Goal: Task Accomplishment & Management: Use online tool/utility

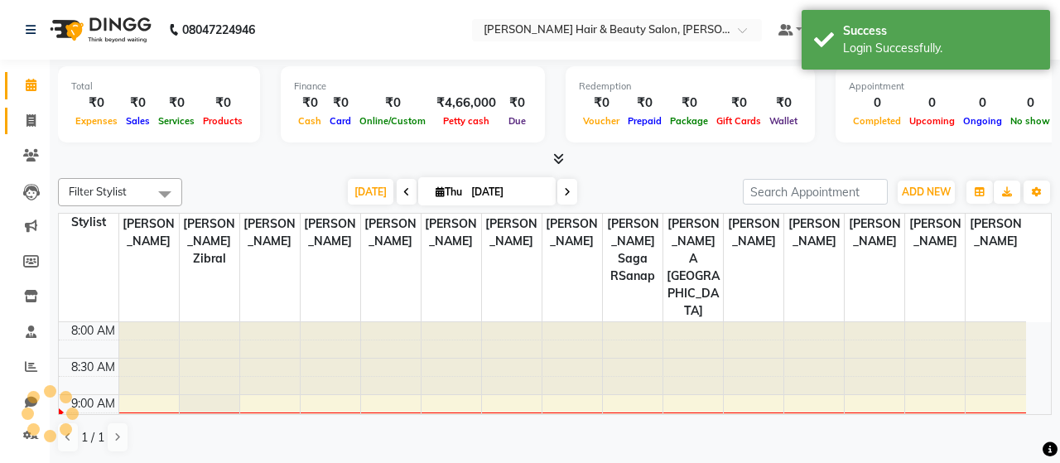
click at [36, 118] on icon at bounding box center [31, 120] width 9 height 12
select select "service"
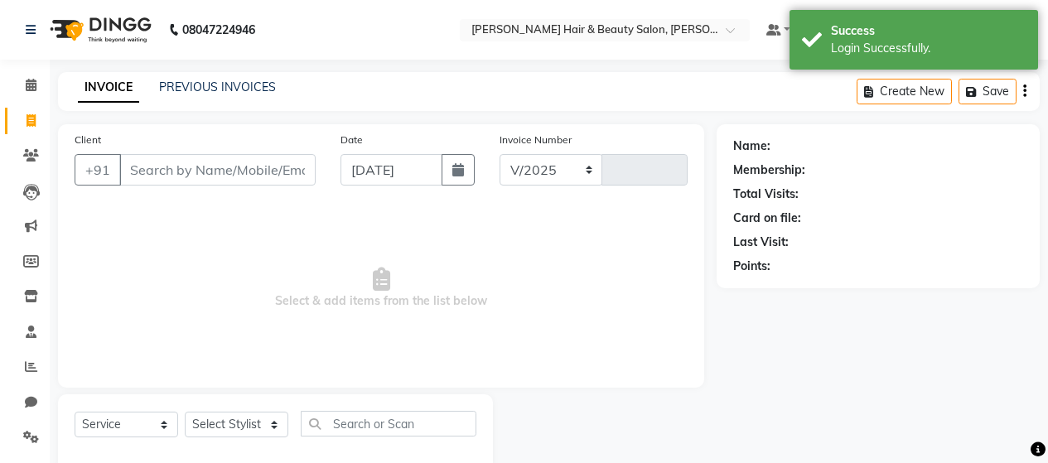
select select "7927"
type input "2763"
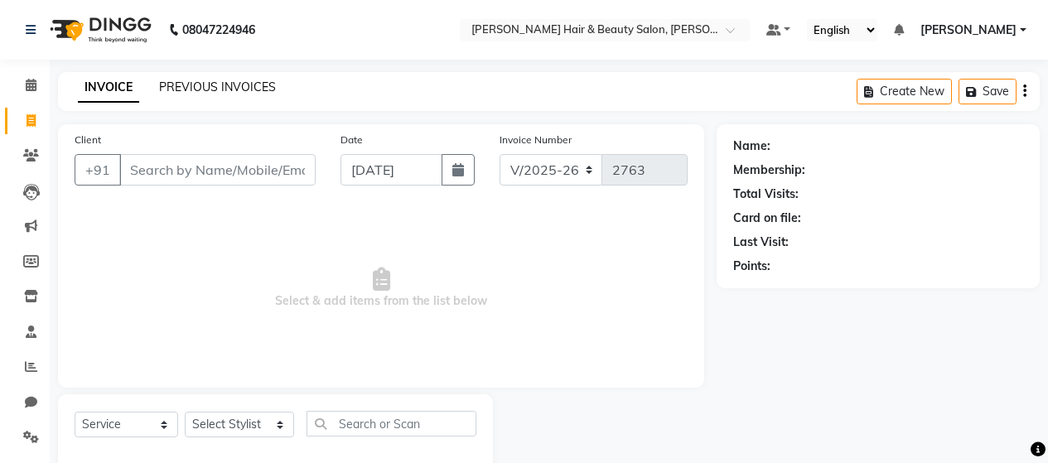
click at [239, 93] on link "PREVIOUS INVOICES" at bounding box center [217, 87] width 117 height 15
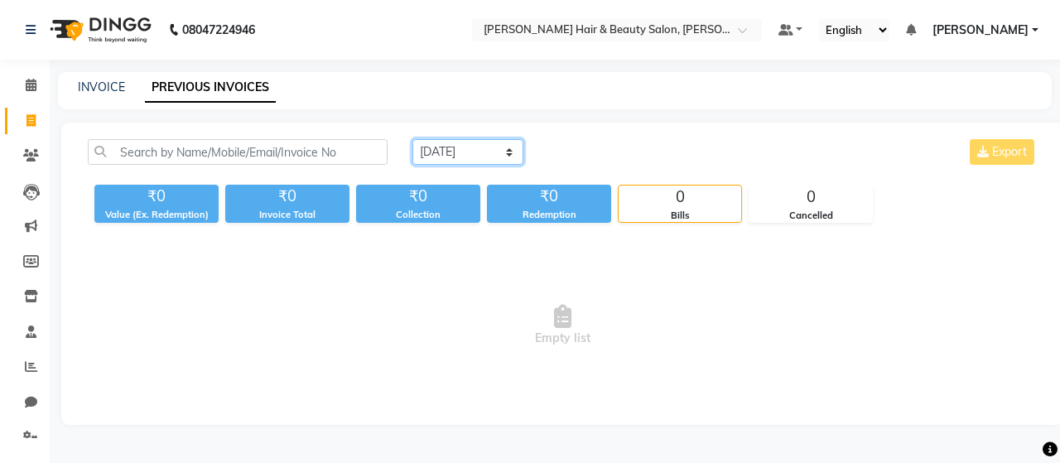
click at [508, 152] on select "[DATE] [DATE] Custom Range" at bounding box center [467, 152] width 111 height 26
select select "[DATE]"
click at [412, 139] on select "[DATE] [DATE] Custom Range" at bounding box center [467, 152] width 111 height 26
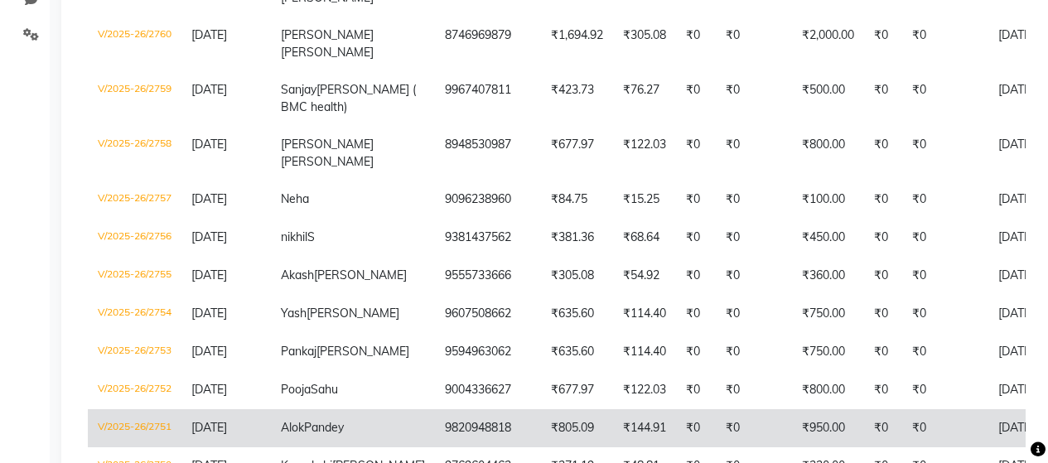
scroll to position [663, 0]
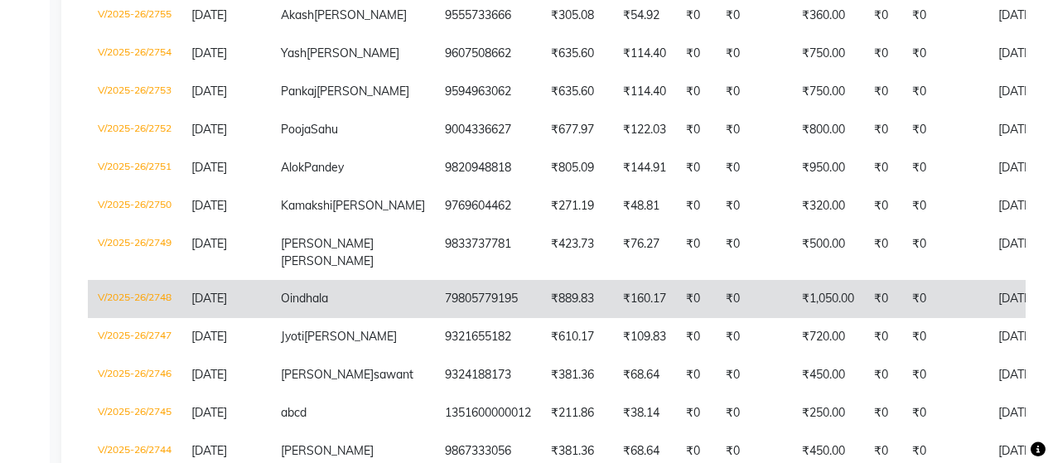
click at [312, 306] on span "Oindhala" at bounding box center [304, 298] width 47 height 15
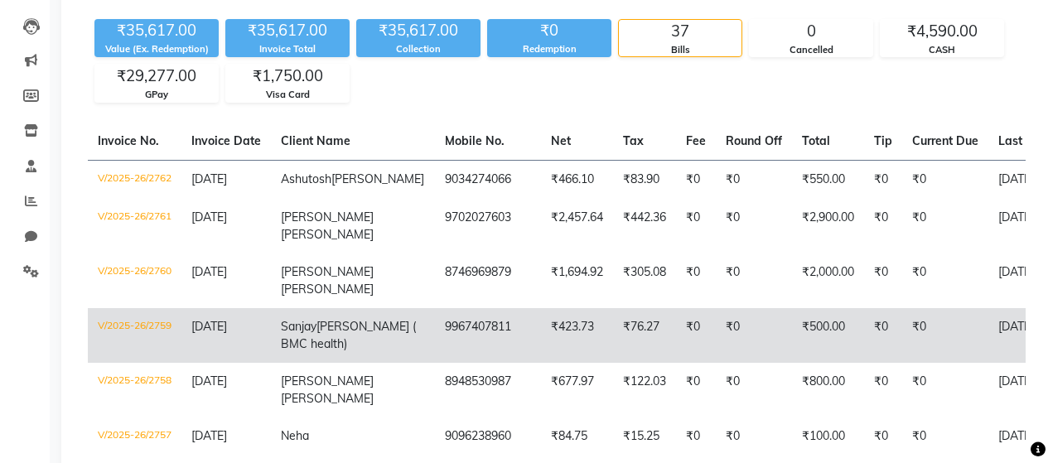
scroll to position [0, 0]
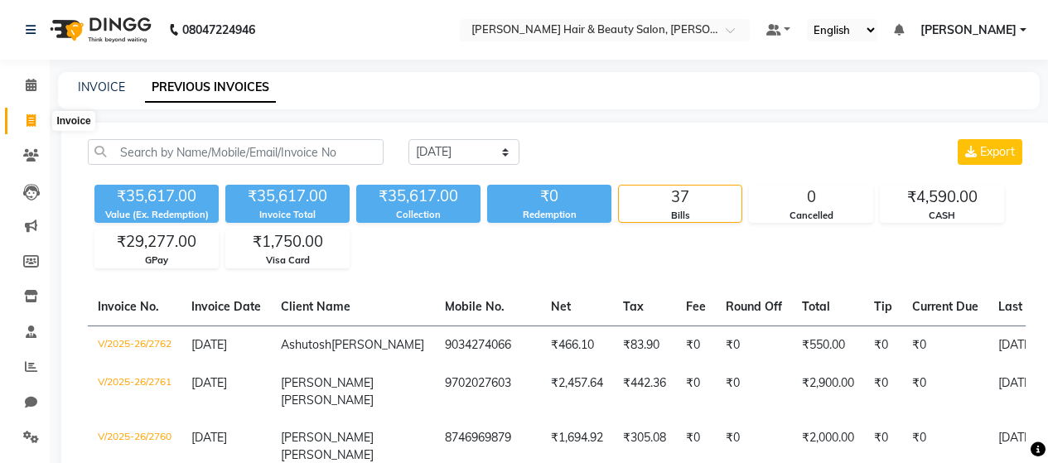
click at [35, 114] on icon at bounding box center [31, 120] width 9 height 12
select select "service"
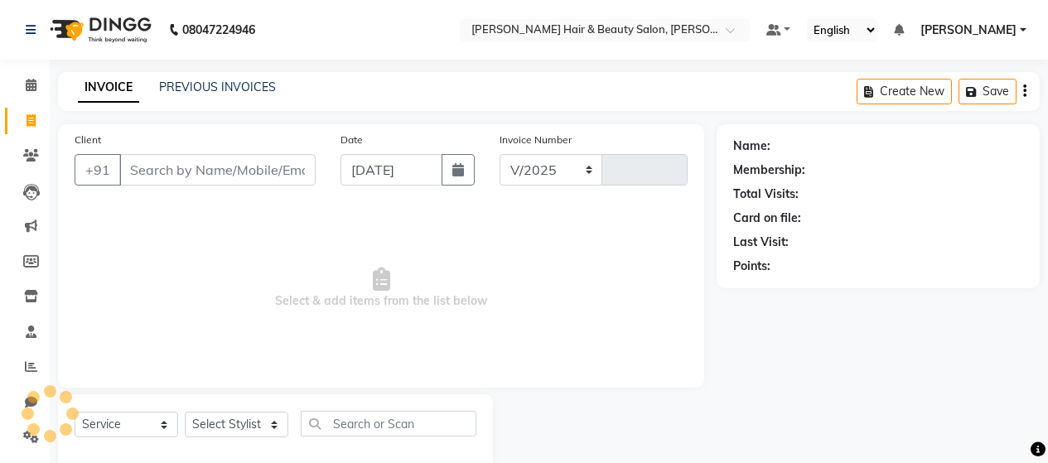
select select "7927"
type input "2763"
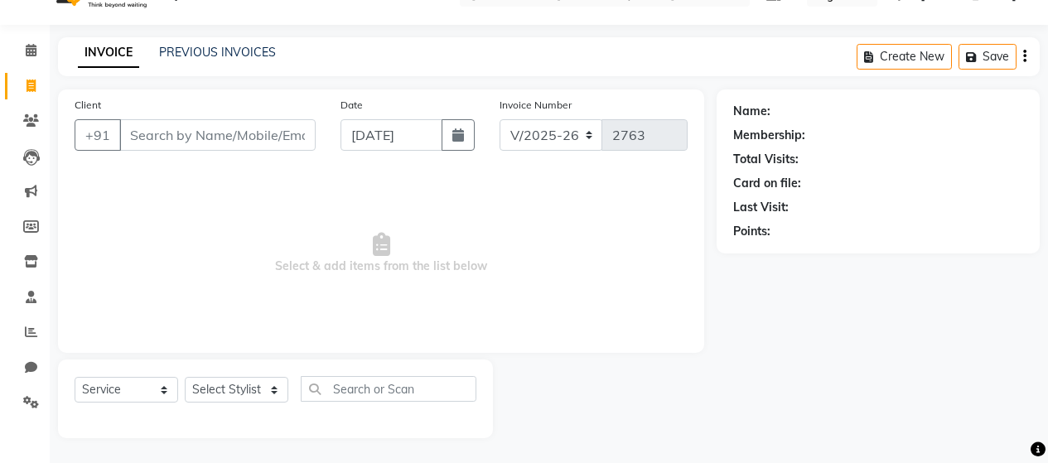
click at [187, 137] on input "Client" at bounding box center [217, 134] width 196 height 31
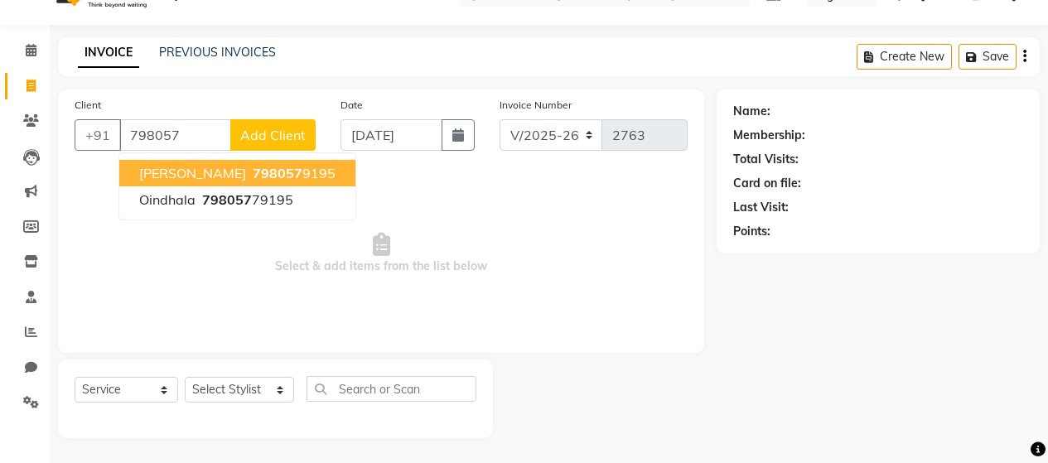
click at [191, 176] on span "[PERSON_NAME]" at bounding box center [192, 173] width 107 height 17
type input "7980579195"
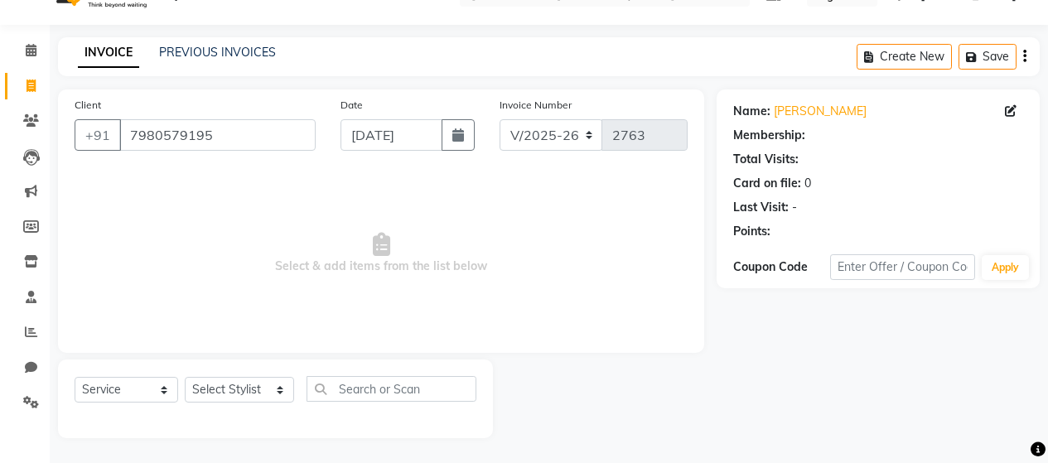
select select "1: Object"
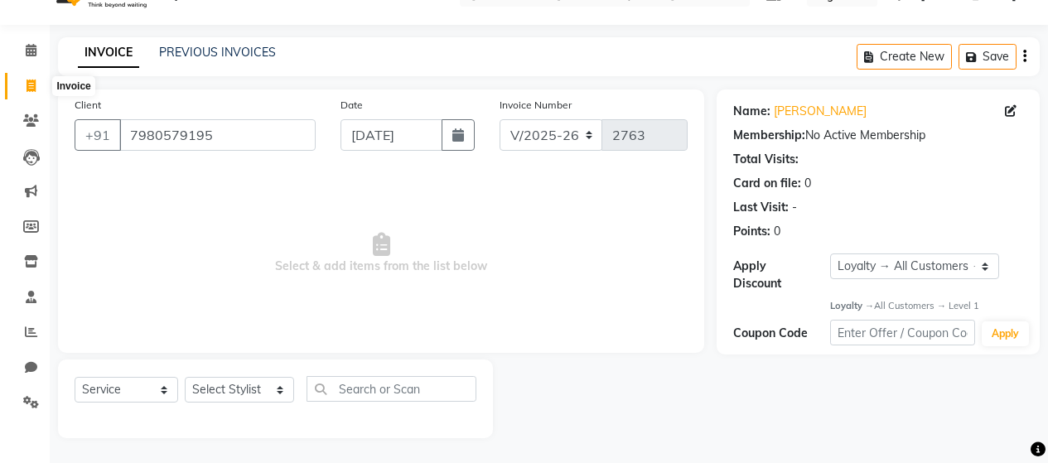
click at [31, 89] on icon at bounding box center [31, 86] width 9 height 12
select select "service"
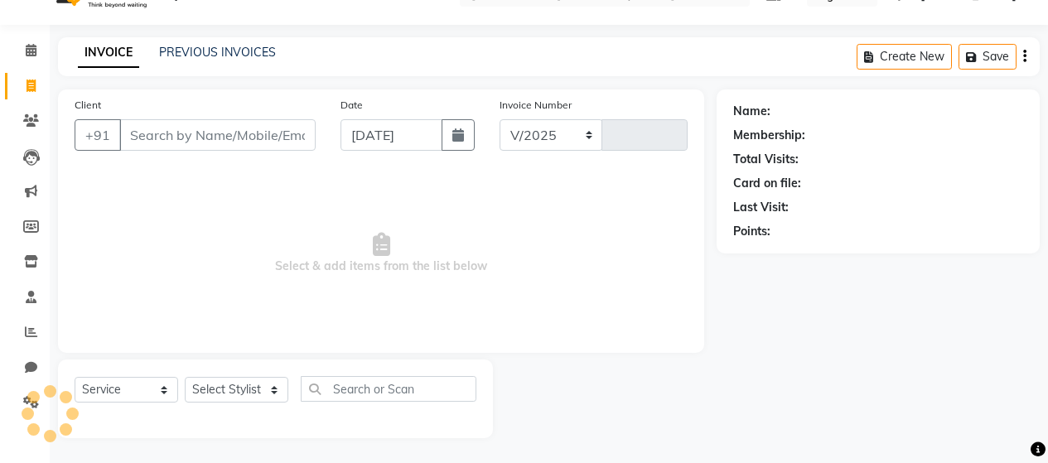
select select "7927"
type input "2763"
click at [224, 49] on link "PREVIOUS INVOICES" at bounding box center [217, 52] width 117 height 15
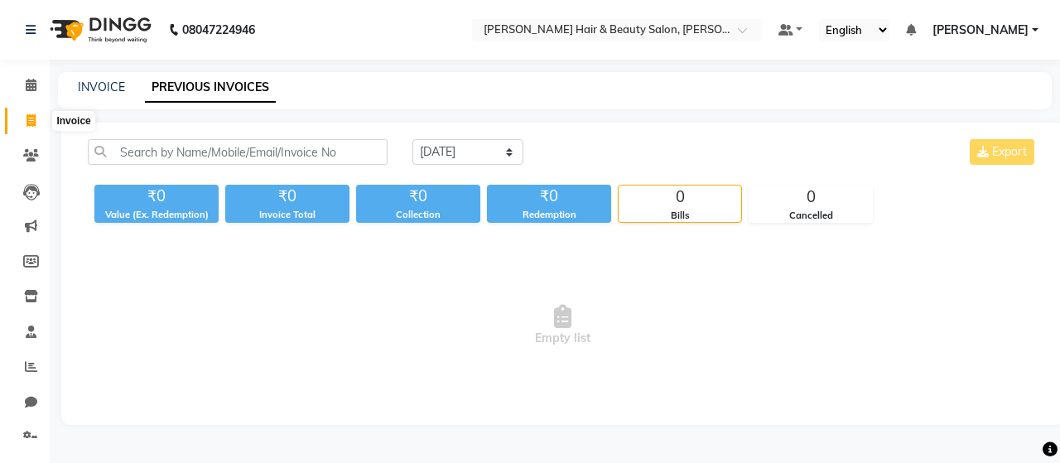
click at [30, 122] on icon at bounding box center [31, 120] width 9 height 12
select select "service"
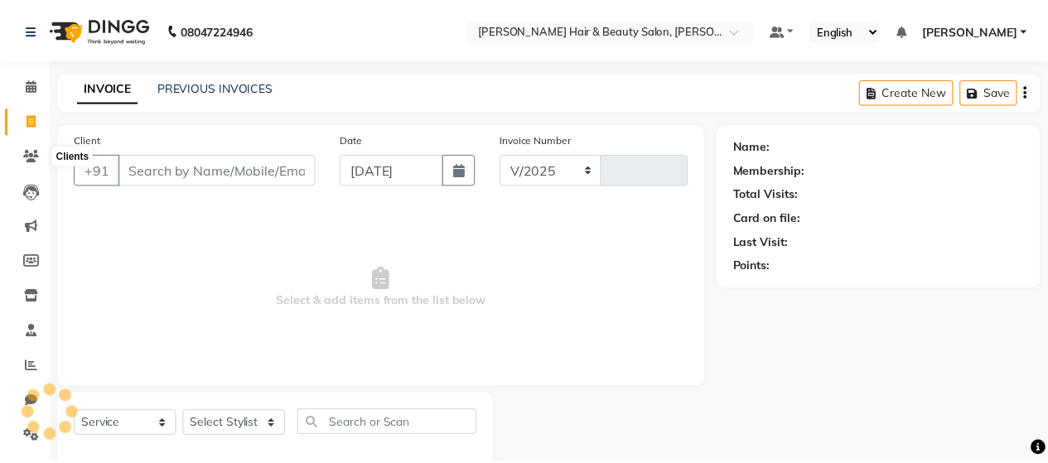
scroll to position [35, 0]
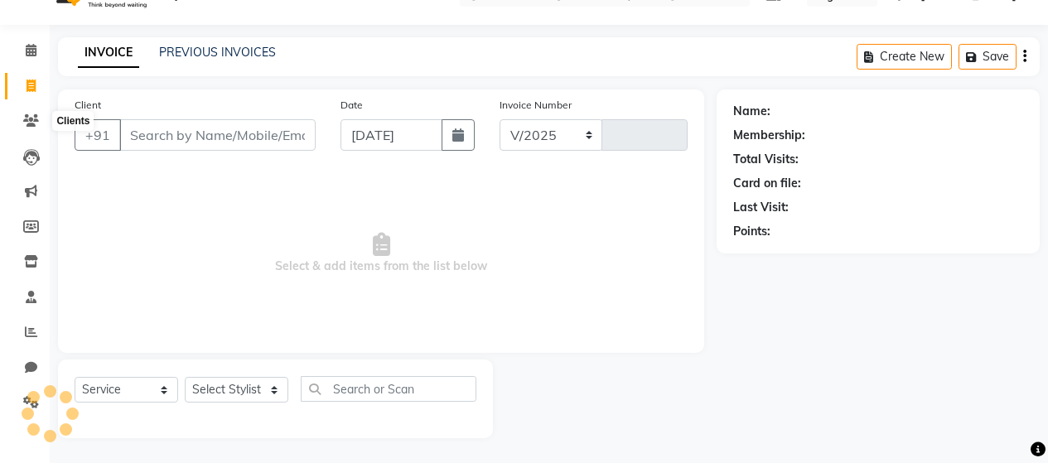
select select "7927"
type input "2763"
click at [215, 50] on link "PREVIOUS INVOICES" at bounding box center [217, 52] width 117 height 15
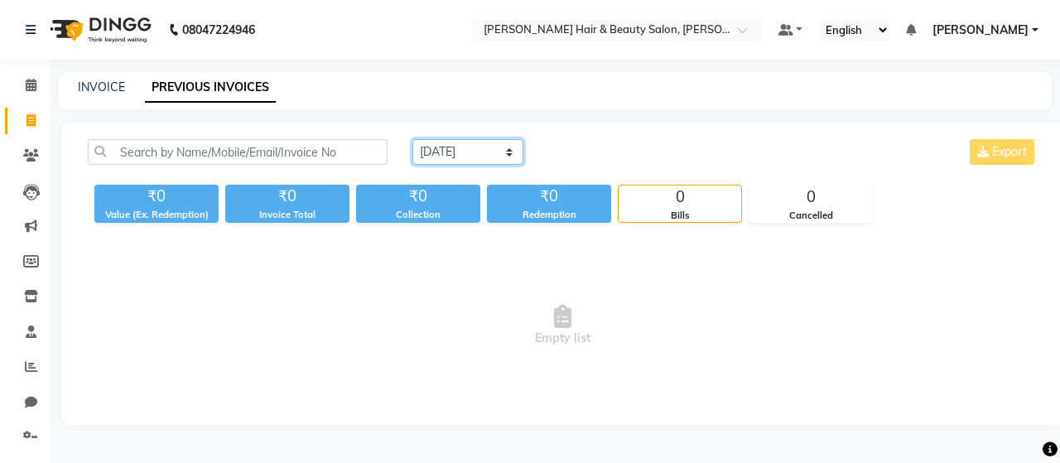
click at [509, 153] on select "[DATE] [DATE] Custom Range" at bounding box center [467, 152] width 111 height 26
select select "[DATE]"
click at [412, 139] on select "[DATE] [DATE] Custom Range" at bounding box center [467, 152] width 111 height 26
